Goal: Task Accomplishment & Management: Use online tool/utility

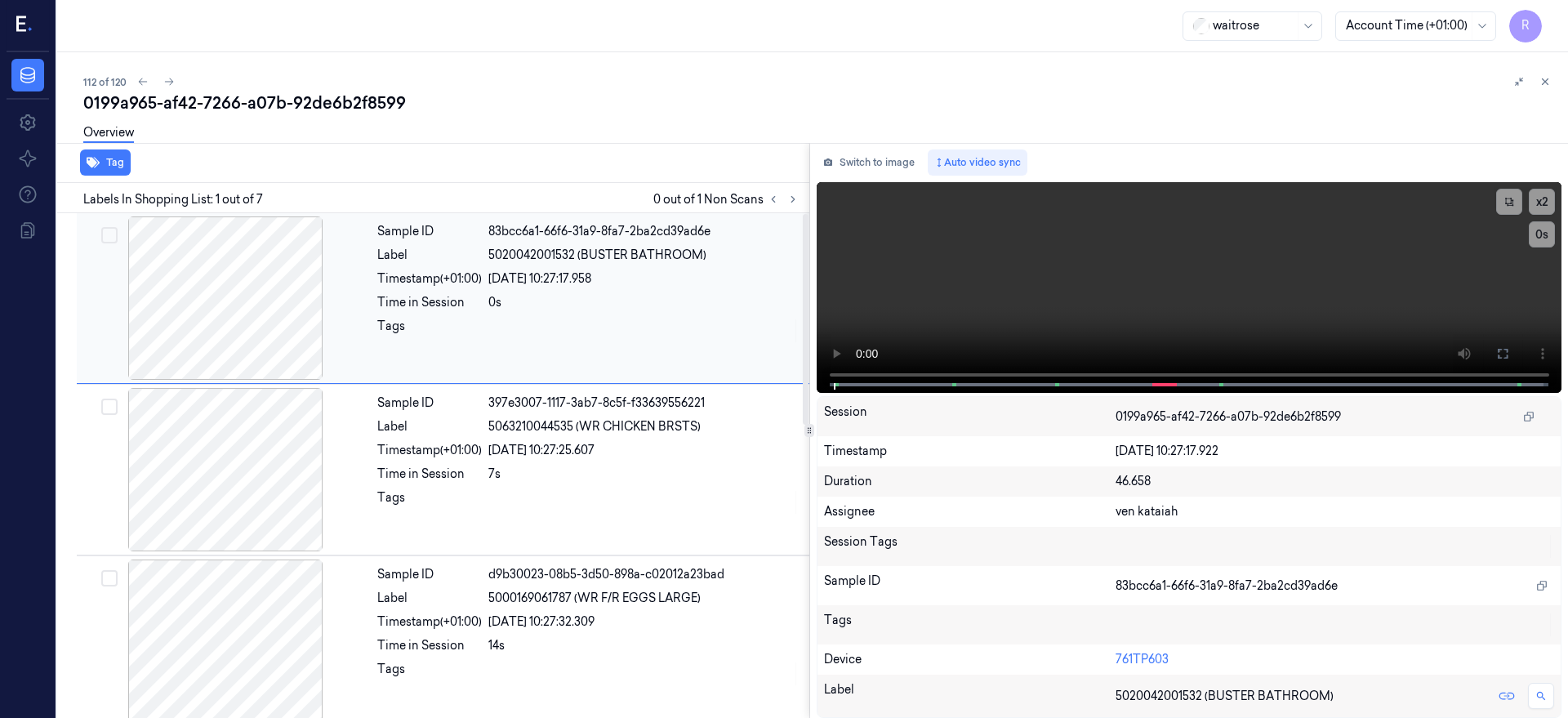
click at [634, 279] on div "[DATE] 10:27:17.958" at bounding box center [644, 279] width 311 height 17
click at [1510, 355] on icon at bounding box center [1502, 353] width 13 height 13
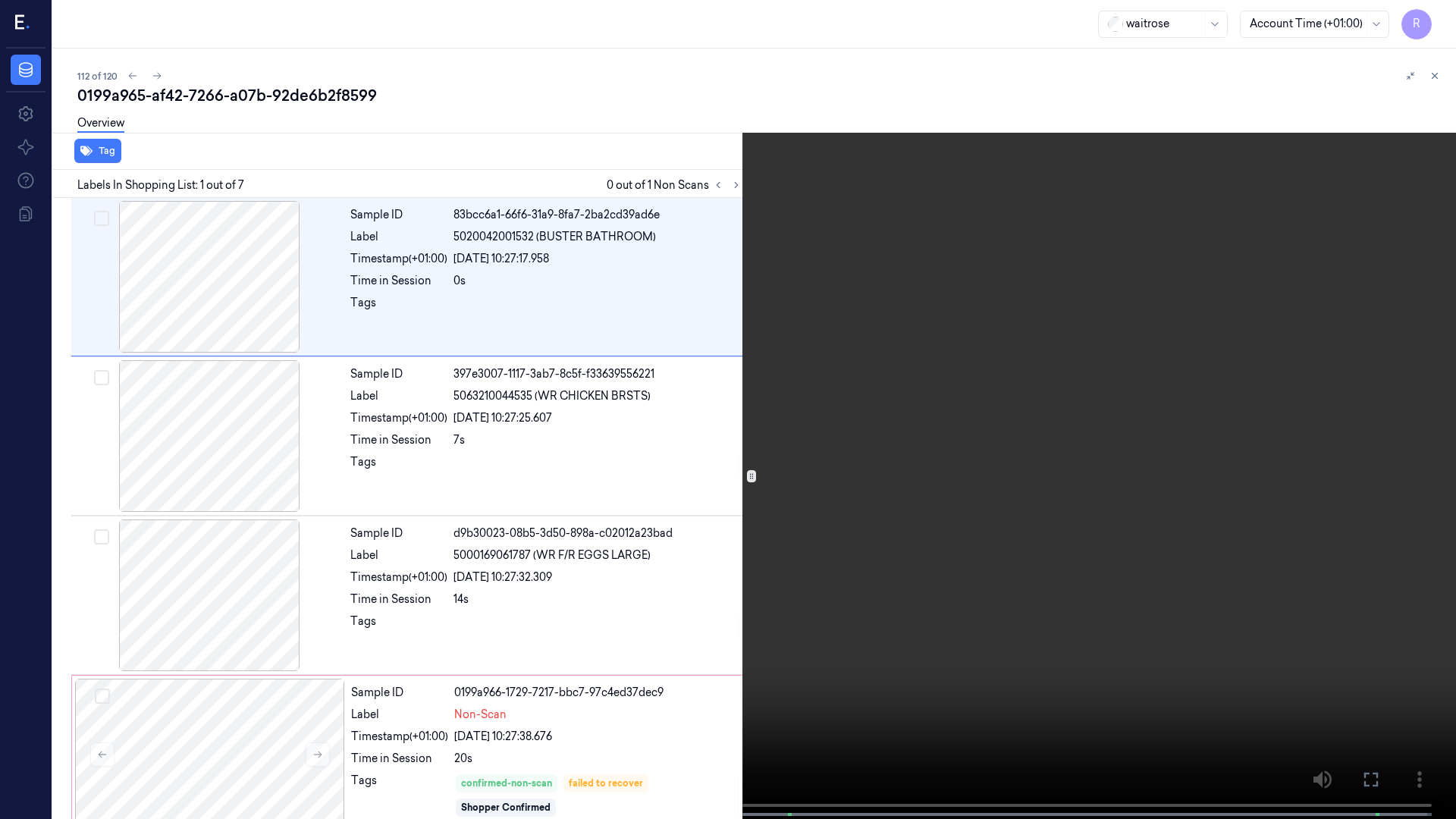
click at [556, 646] on video at bounding box center [728, 411] width 1456 height 822
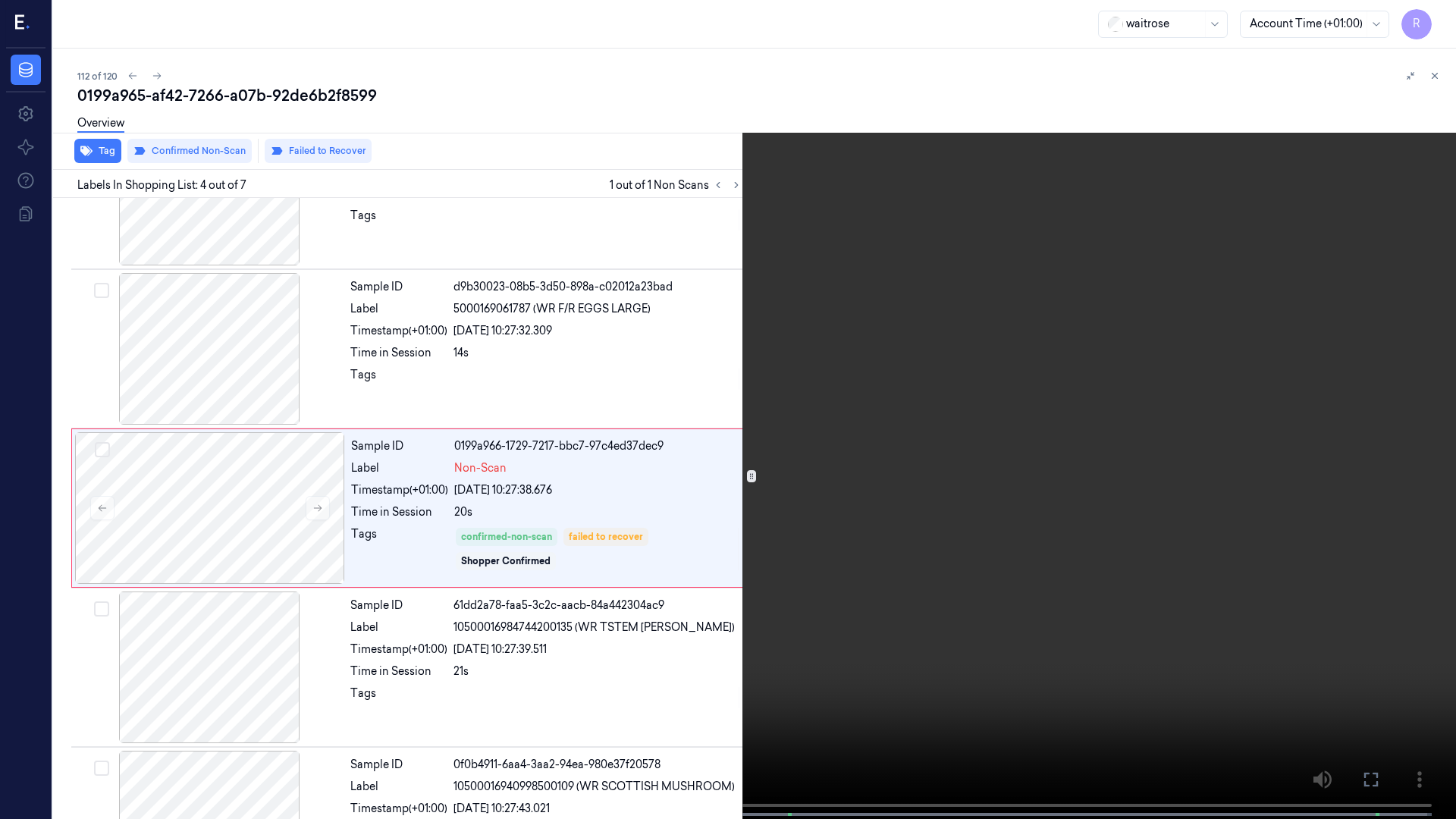
scroll to position [257, 0]
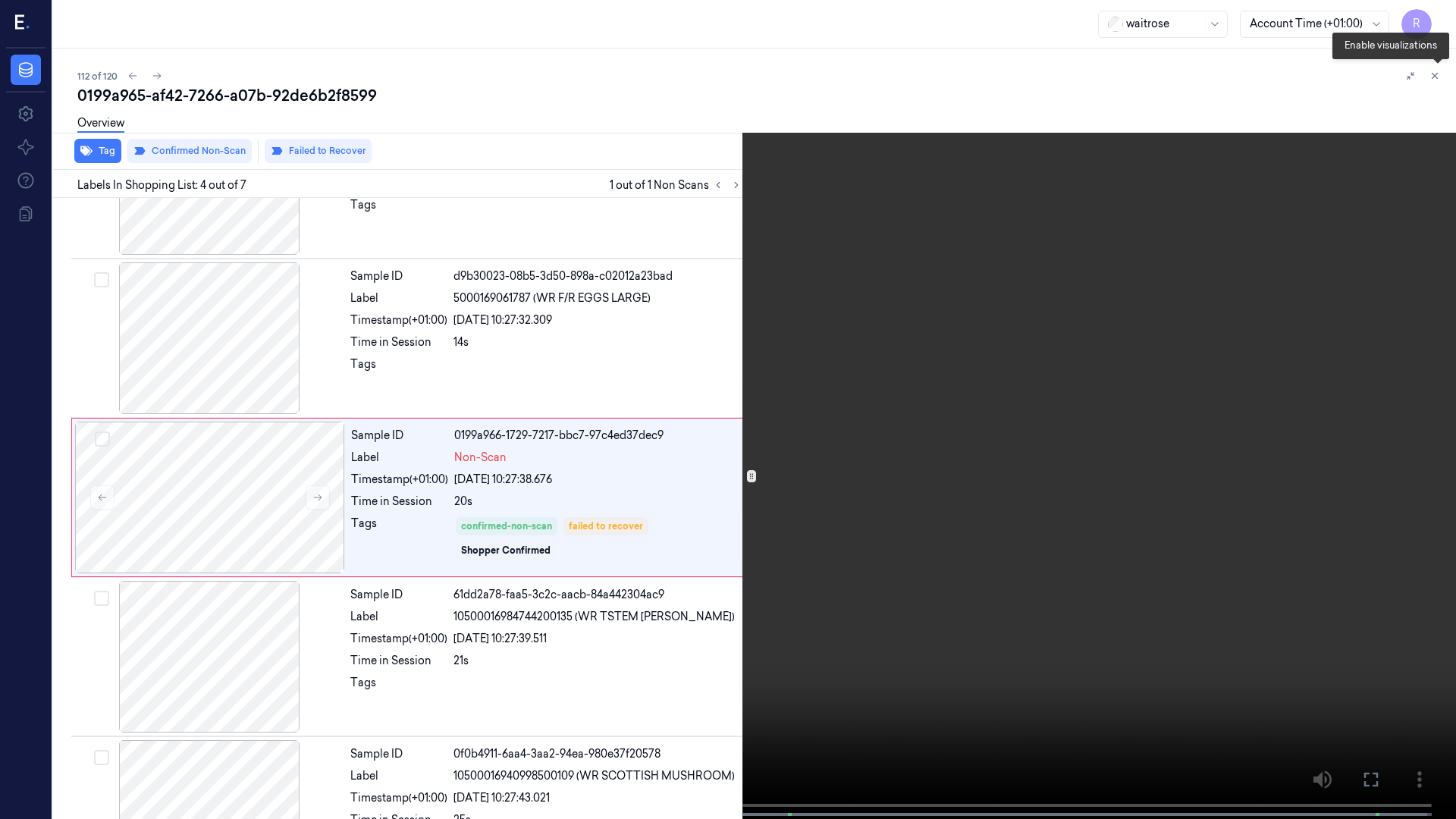
click at [1446, 72] on button at bounding box center [1438, 79] width 24 height 24
click at [1446, 72] on icon at bounding box center [1437, 79] width 17 height 17
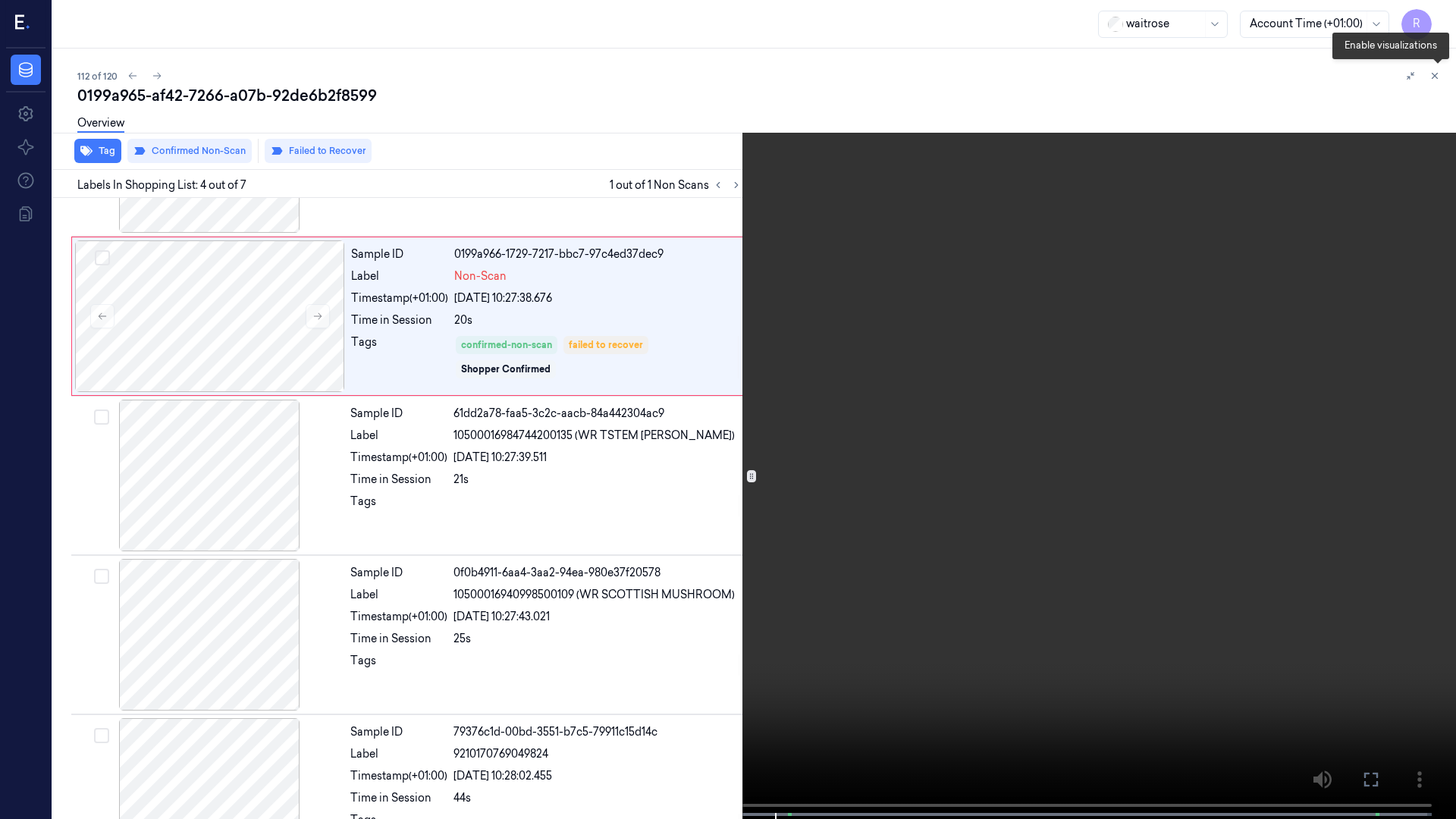
click at [1446, 72] on button at bounding box center [1438, 79] width 24 height 24
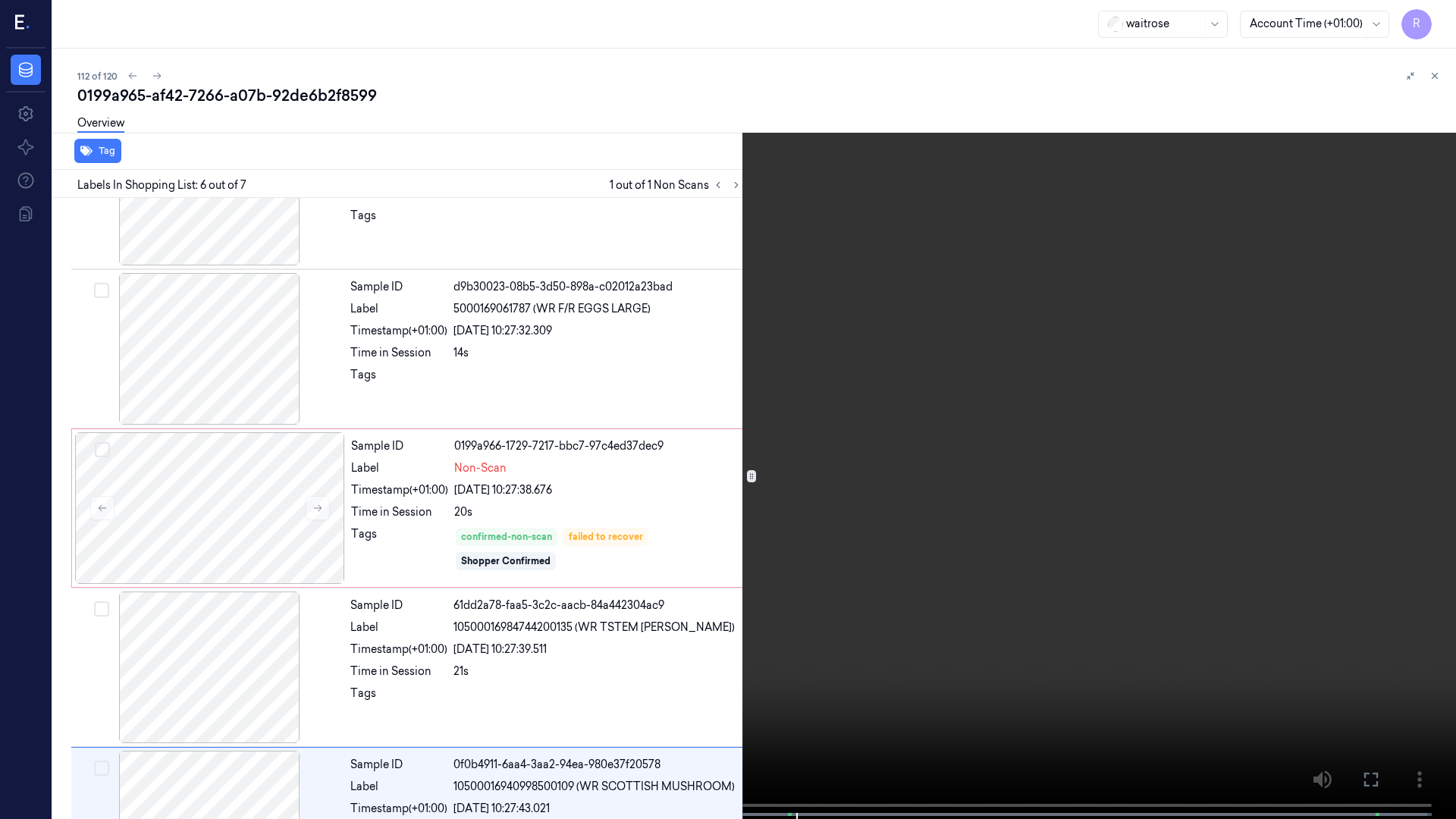
scroll to position [498, 0]
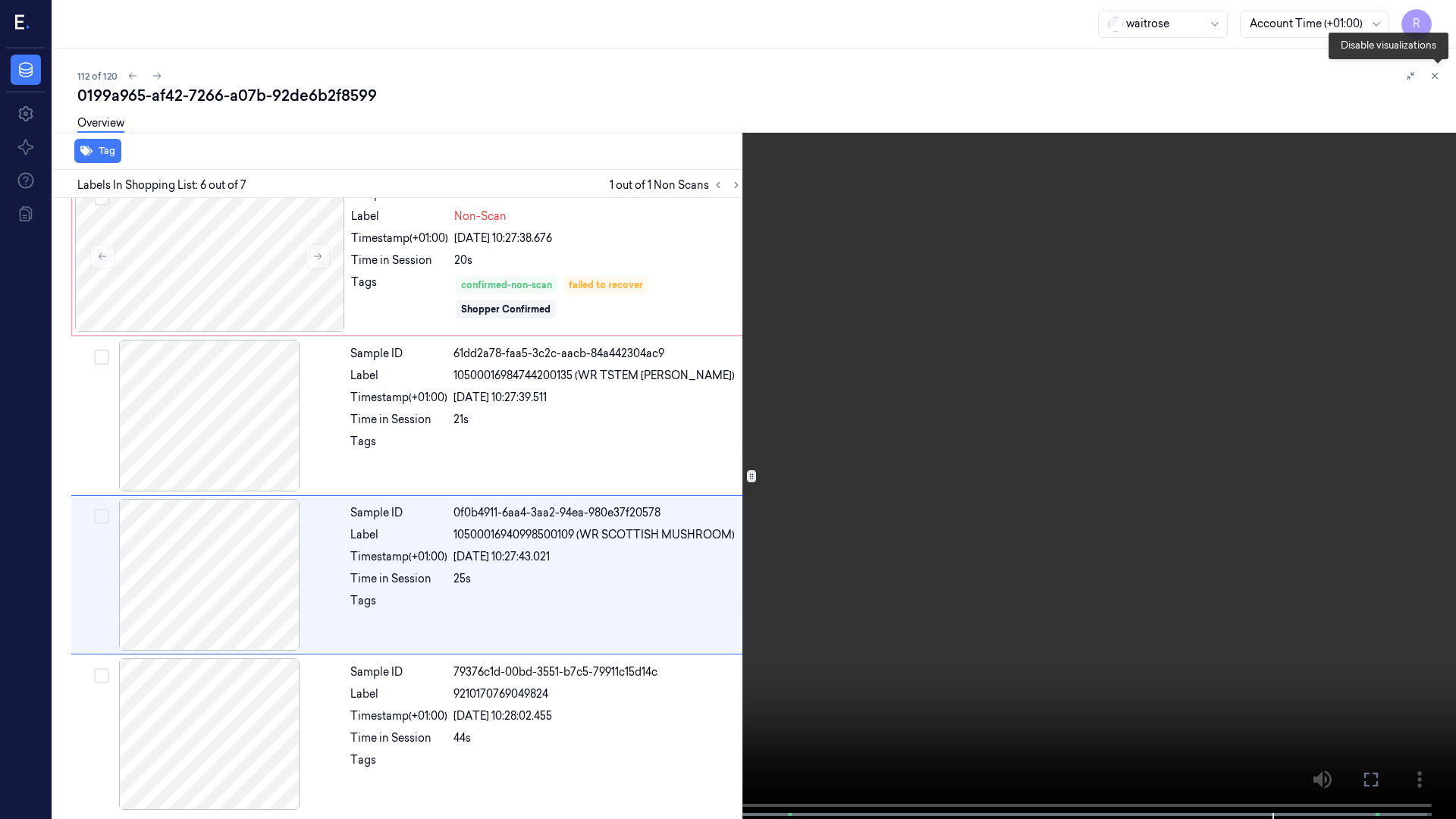
click at [1439, 80] on icon at bounding box center [1438, 79] width 23 height 23
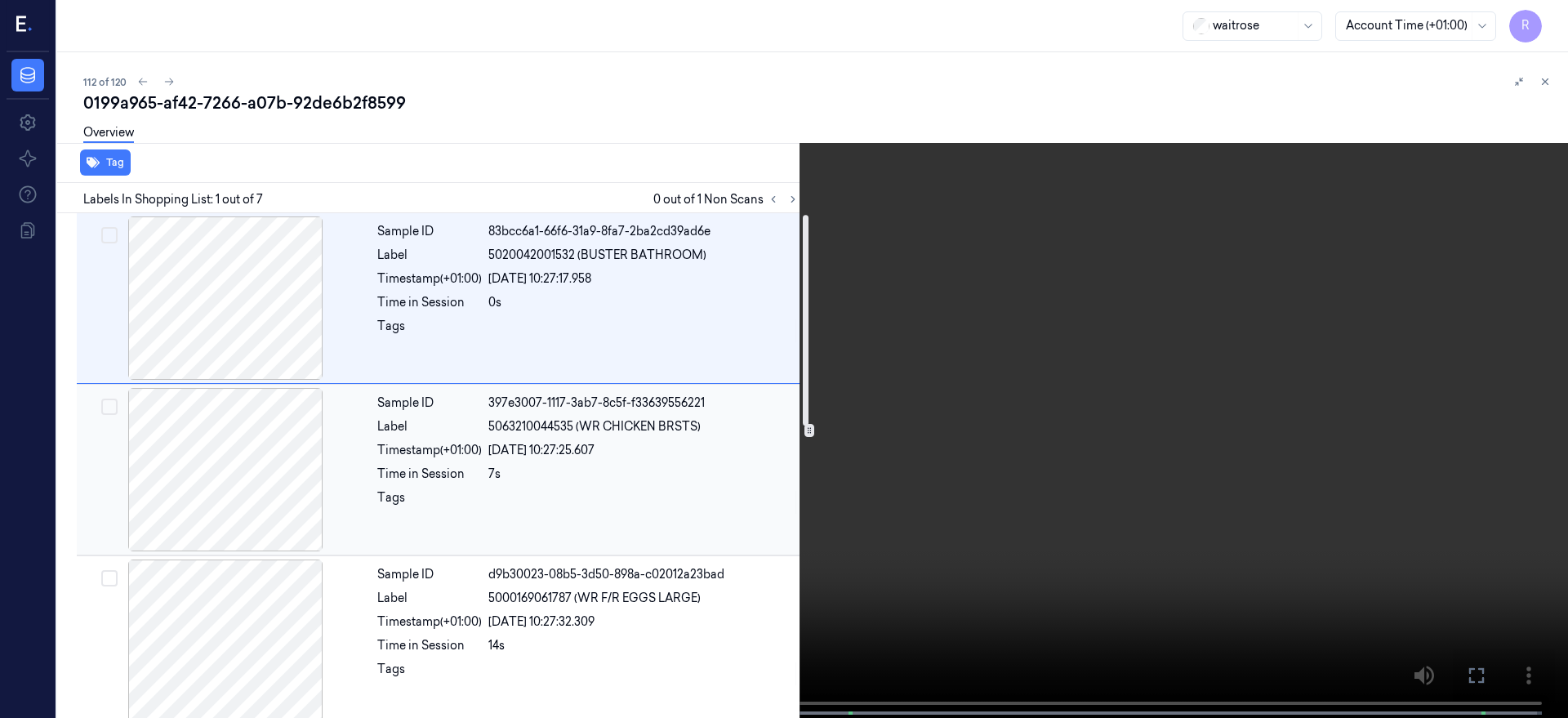
scroll to position [0, 0]
